Goal: Task Accomplishment & Management: Complete application form

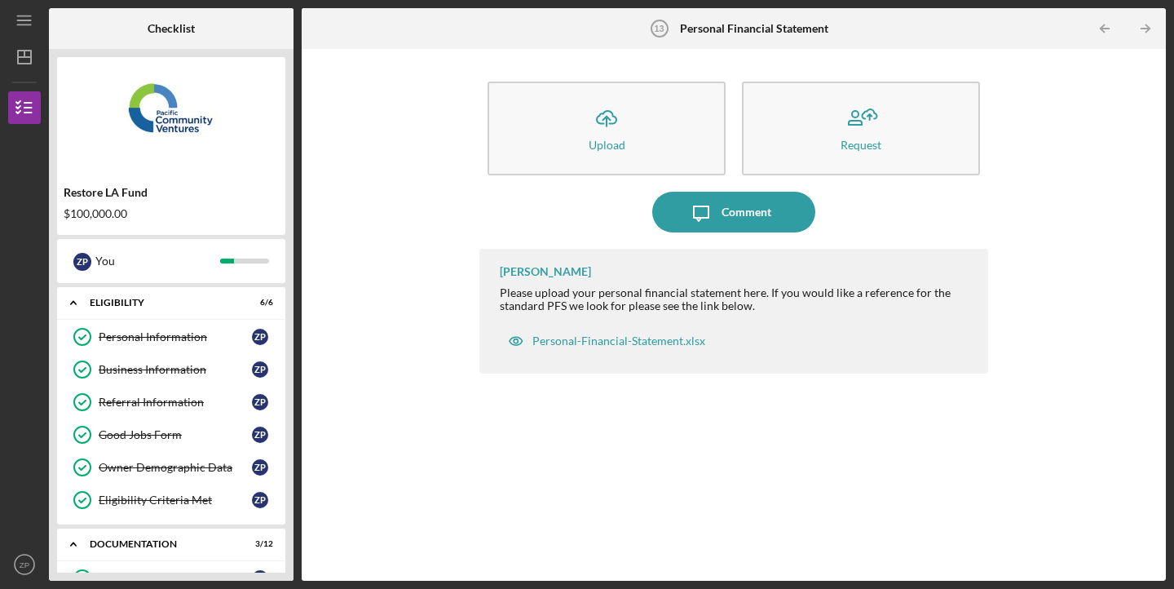
scroll to position [431, 0]
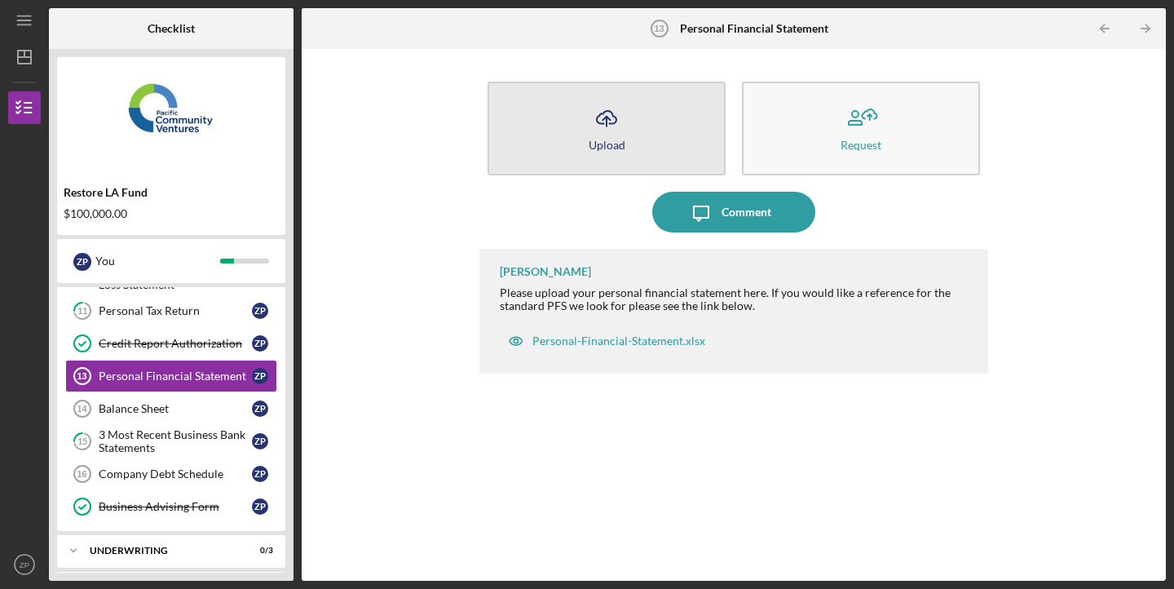
click at [673, 123] on button "Icon/Upload Upload" at bounding box center [607, 129] width 238 height 94
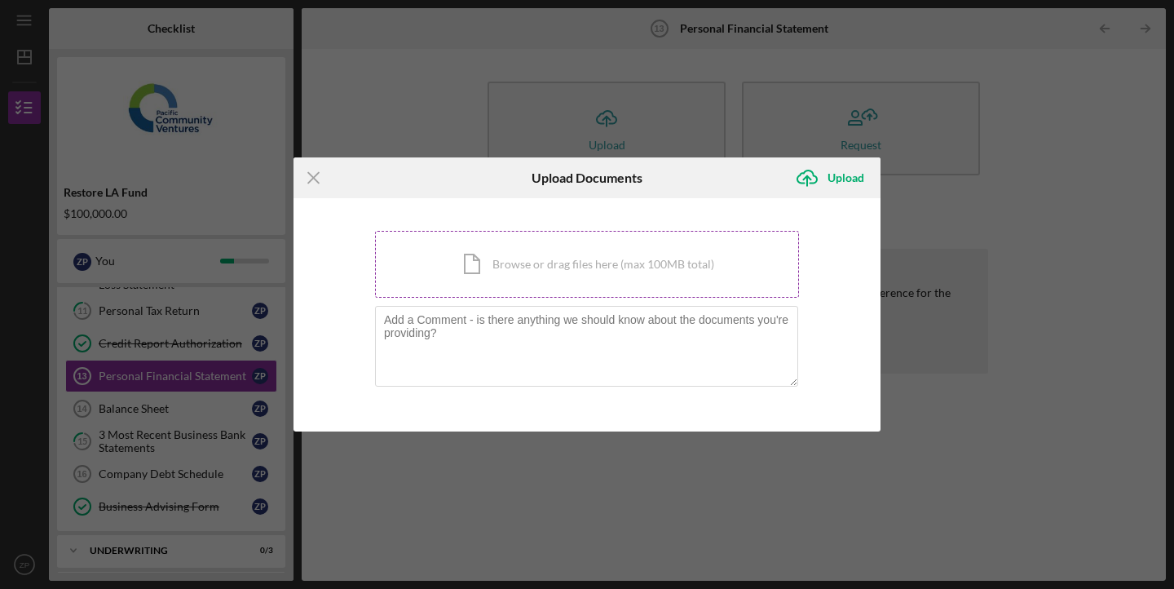
click at [665, 254] on div "Icon/Document Browse or drag files here (max 100MB total) Tap to choose files o…" at bounding box center [587, 264] width 424 height 67
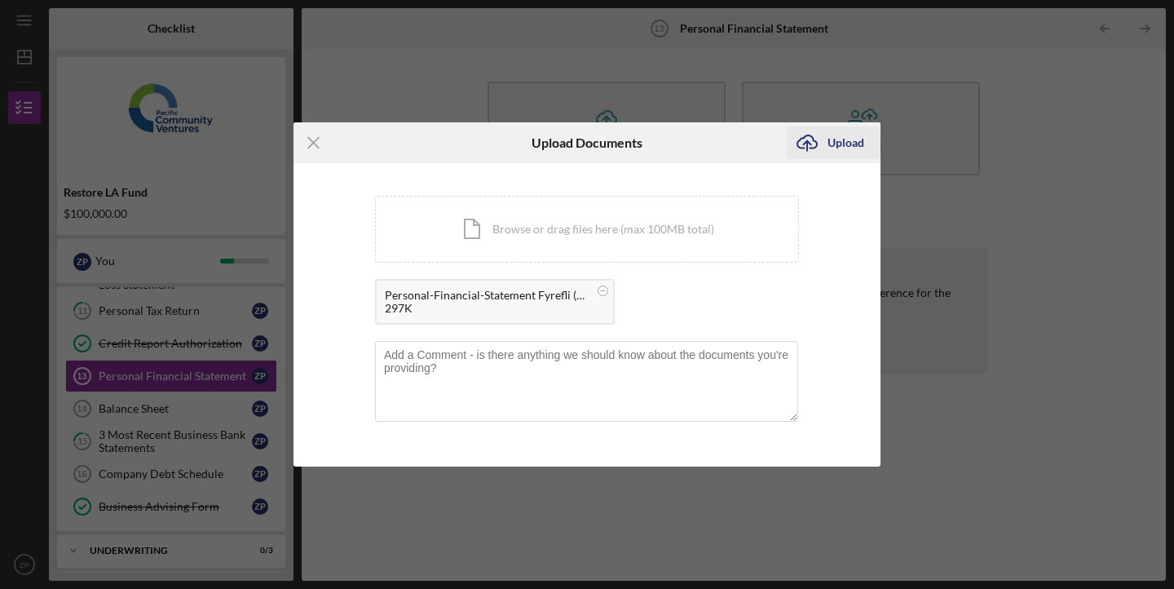
click at [826, 153] on icon "Icon/Upload" at bounding box center [807, 142] width 41 height 41
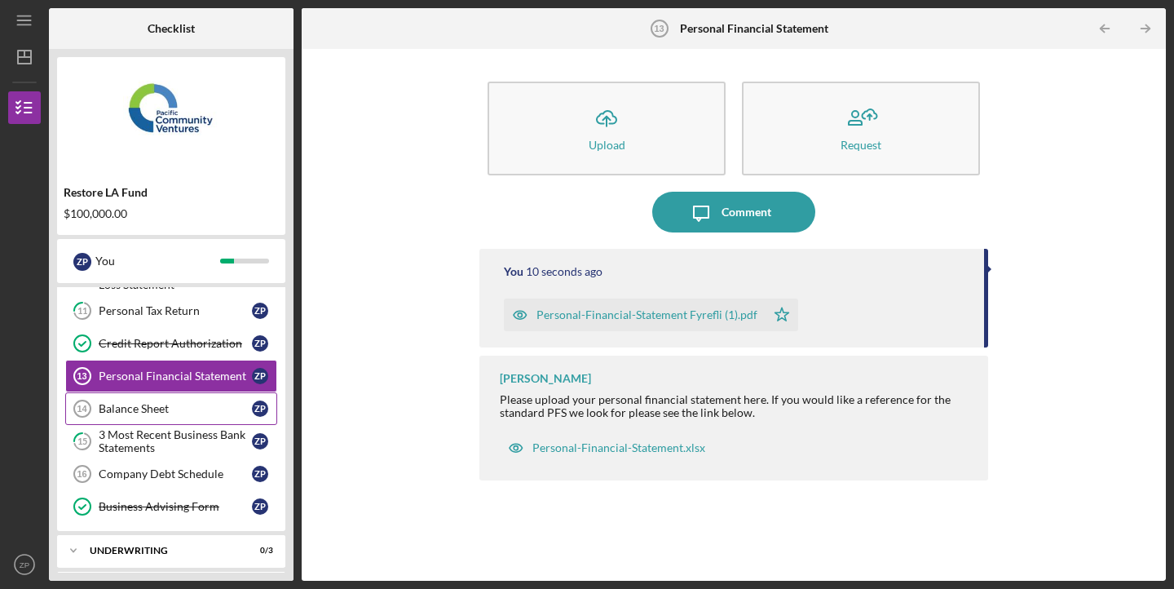
click at [208, 409] on div "Balance Sheet" at bounding box center [175, 408] width 153 height 13
